Goal: Check status: Check status

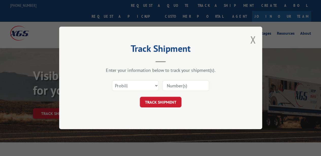
click at [149, 87] on select "Select category... Probill BOL PO" at bounding box center [135, 86] width 47 height 11
select select "bol"
click at [112, 81] on select "Select category... Probill BOL PO" at bounding box center [135, 86] width 47 height 11
click at [180, 82] on input at bounding box center [185, 86] width 47 height 11
paste input "59N4897"
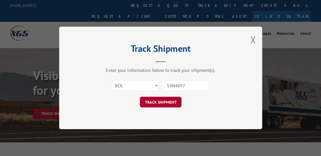
type input "59N4897"
click at [164, 99] on button "TRACK SHIPMENT" at bounding box center [161, 102] width 42 height 11
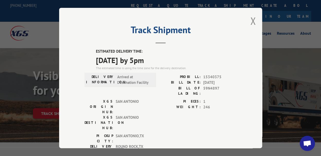
click at [207, 74] on span "15340375" at bounding box center [219, 77] width 33 height 6
copy span "15340375"
click at [209, 74] on span "15340375" at bounding box center [219, 77] width 33 height 6
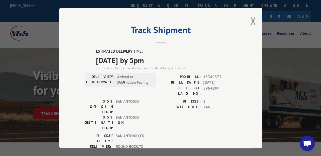
click at [208, 75] on span "15340375" at bounding box center [219, 77] width 33 height 6
click at [211, 74] on span "15340375" at bounding box center [219, 77] width 33 height 6
click at [251, 23] on button "Close modal" at bounding box center [253, 20] width 6 height 13
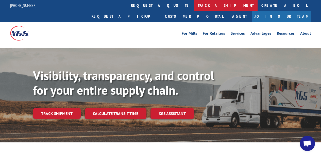
click at [194, 3] on link "track a shipment" at bounding box center [226, 5] width 64 height 11
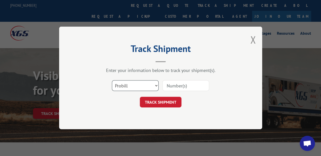
drag, startPoint x: 145, startPoint y: 84, endPoint x: 144, endPoint y: 90, distance: 5.9
click at [145, 84] on select "Select category... Probill BOL PO" at bounding box center [135, 86] width 47 height 11
select select "bol"
click at [112, 81] on select "Select category... Probill BOL PO" at bounding box center [135, 86] width 47 height 11
click at [171, 86] on input at bounding box center [185, 86] width 47 height 11
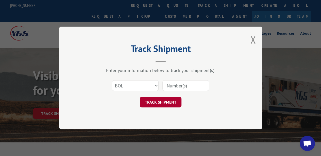
paste input "6AM0030"
type input "6AM0030"
click at [157, 107] on button "TRACK SHIPMENT" at bounding box center [161, 102] width 42 height 11
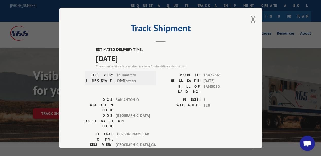
scroll to position [4, 0]
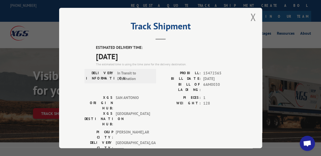
click at [210, 70] on span "15472365" at bounding box center [219, 73] width 33 height 6
copy span "15472365"
click at [250, 15] on button "Close modal" at bounding box center [253, 16] width 6 height 13
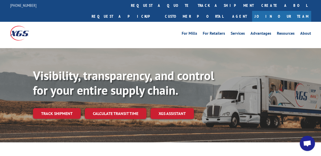
drag, startPoint x: 152, startPoint y: 8, endPoint x: 153, endPoint y: 23, distance: 14.3
click at [194, 8] on link "track a shipment" at bounding box center [226, 5] width 64 height 11
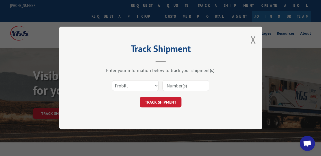
scroll to position [0, 0]
drag, startPoint x: 146, startPoint y: 86, endPoint x: 147, endPoint y: 83, distance: 2.6
click at [146, 86] on select "Select category... Probill BOL PO" at bounding box center [135, 86] width 47 height 11
click at [112, 81] on select "Select category... Probill BOL PO" at bounding box center [135, 86] width 47 height 11
click at [144, 89] on select "Select category... Probill BOL PO" at bounding box center [135, 86] width 47 height 11
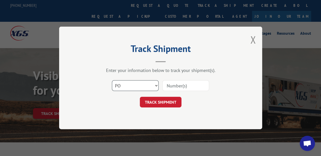
select select "bol"
click at [112, 81] on select "Select category... Probill BOL PO" at bounding box center [135, 86] width 47 height 11
click at [172, 89] on input at bounding box center [185, 86] width 47 height 11
paste input "6AN7384"
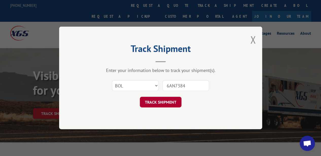
type input "6AN7384"
click at [166, 102] on button "TRACK SHIPMENT" at bounding box center [161, 102] width 42 height 11
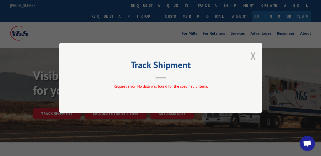
click at [251, 63] on button "Close modal" at bounding box center [253, 55] width 6 height 13
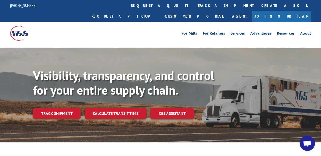
drag, startPoint x: 153, startPoint y: 6, endPoint x: 154, endPoint y: 25, distance: 18.8
click at [194, 6] on link "track a shipment" at bounding box center [226, 5] width 64 height 11
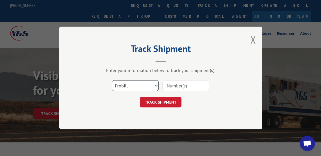
click at [139, 90] on select "Select category... Probill BOL PO" at bounding box center [135, 86] width 47 height 11
select select "bol"
click at [112, 81] on select "Select category... Probill BOL PO" at bounding box center [135, 86] width 47 height 11
drag, startPoint x: 191, startPoint y: 81, endPoint x: 187, endPoint y: 88, distance: 7.5
click at [191, 81] on input at bounding box center [185, 86] width 47 height 11
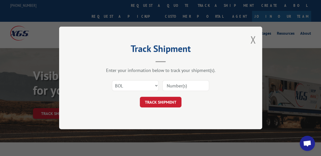
paste input "6AL9772"
type input "6AL9772"
click at [170, 98] on button "TRACK SHIPMENT" at bounding box center [161, 102] width 42 height 11
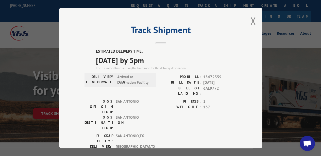
click at [210, 76] on span "15472359" at bounding box center [219, 77] width 33 height 6
copy span "15472359"
click at [254, 23] on div "Track Shipment ESTIMATED DELIVERY TIME: [DATE] by 5pm The estimated time is usi…" at bounding box center [160, 78] width 203 height 141
click at [246, 16] on div "Track Shipment ESTIMATED DELIVERY TIME: [DATE] by 5pm The estimated time is usi…" at bounding box center [160, 78] width 203 height 141
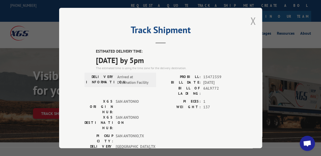
click at [251, 17] on button "Close modal" at bounding box center [253, 20] width 6 height 13
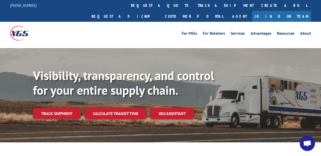
click at [194, 9] on link "track a shipment" at bounding box center [226, 5] width 64 height 11
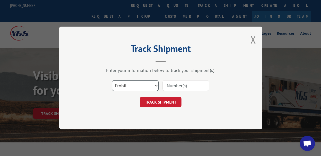
drag, startPoint x: 150, startPoint y: 86, endPoint x: 149, endPoint y: 89, distance: 3.6
click at [150, 86] on select "Select category... Probill BOL PO" at bounding box center [135, 86] width 47 height 11
select select "bol"
click at [112, 81] on select "Select category... Probill BOL PO" at bounding box center [135, 86] width 47 height 11
drag, startPoint x: 184, startPoint y: 80, endPoint x: 181, endPoint y: 88, distance: 8.1
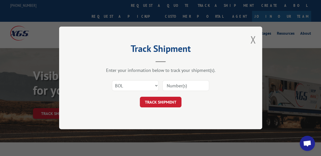
click at [184, 81] on input at bounding box center [185, 86] width 47 height 11
paste input "6AT7911"
type input "6AT7911"
click at [166, 101] on button "TRACK SHIPMENT" at bounding box center [161, 102] width 42 height 11
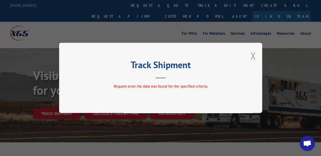
click at [251, 56] on button "Close modal" at bounding box center [253, 55] width 6 height 13
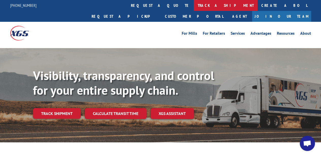
click at [194, 7] on link "track a shipment" at bounding box center [226, 5] width 64 height 11
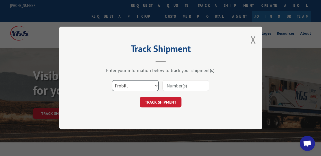
click at [130, 89] on select "Select category... Probill BOL PO" at bounding box center [135, 86] width 47 height 11
select select "bol"
click at [112, 81] on select "Select category... Probill BOL PO" at bounding box center [135, 86] width 47 height 11
click at [164, 89] on input at bounding box center [185, 86] width 47 height 11
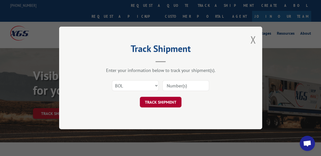
paste input "6AV2532"
type input "6AV2532"
click at [158, 106] on button "TRACK SHIPMENT" at bounding box center [161, 102] width 42 height 11
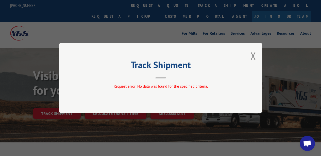
click at [257, 59] on div "Track Shipment Request error: No data was found for the specified criteria." at bounding box center [160, 78] width 203 height 70
drag, startPoint x: 253, startPoint y: 54, endPoint x: 231, endPoint y: 41, distance: 25.3
click at [253, 54] on button "Close modal" at bounding box center [253, 55] width 6 height 13
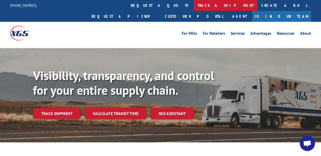
click at [194, 10] on link "track a shipment" at bounding box center [226, 5] width 64 height 11
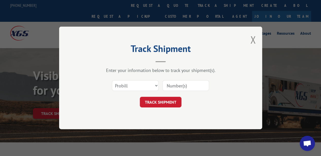
click at [171, 84] on input at bounding box center [185, 86] width 47 height 11
paste input "15472365"
type input "15472365"
click at [155, 106] on button "TRACK SHIPMENT" at bounding box center [161, 102] width 42 height 11
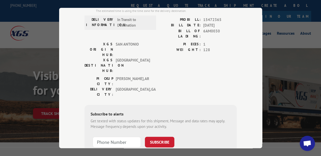
scroll to position [51, 0]
